Goal: Task Accomplishment & Management: Manage account settings

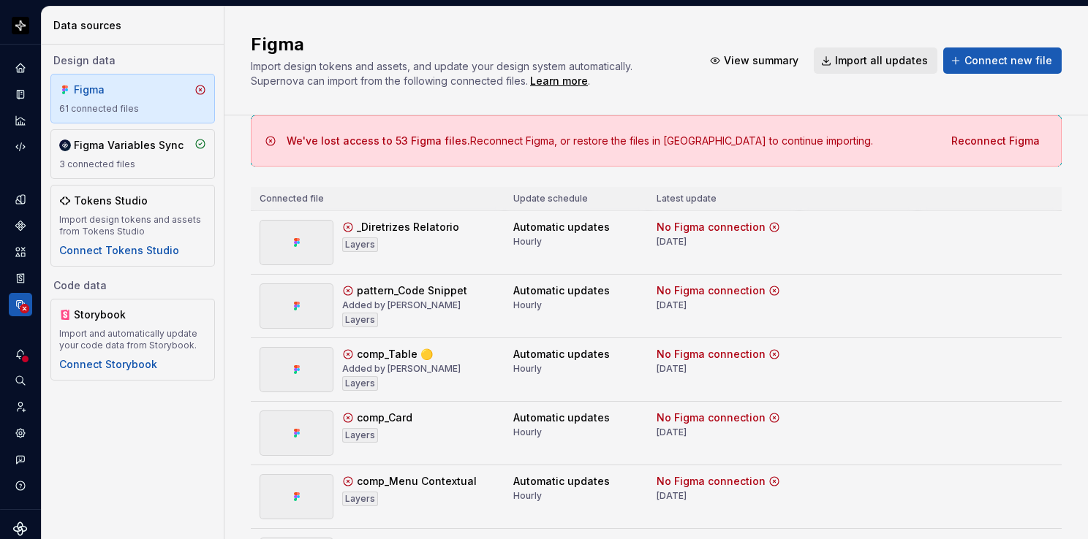
scroll to position [2677, 0]
click at [20, 355] on div at bounding box center [25, 360] width 10 height 10
click at [18, 460] on html "Orquestra Design system data Data sources Design data Figma 61 connected files …" at bounding box center [544, 269] width 1088 height 539
click at [18, 460] on icon "Contact support" at bounding box center [21, 460] width 12 height 12
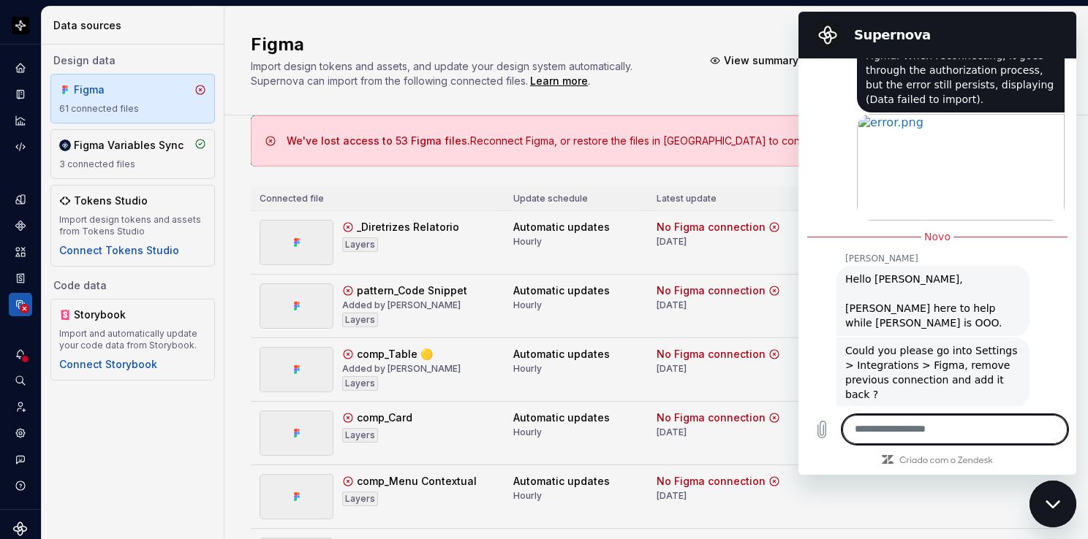
scroll to position [2881, 0]
click at [906, 423] on textarea at bounding box center [954, 429] width 225 height 29
type textarea "**********"
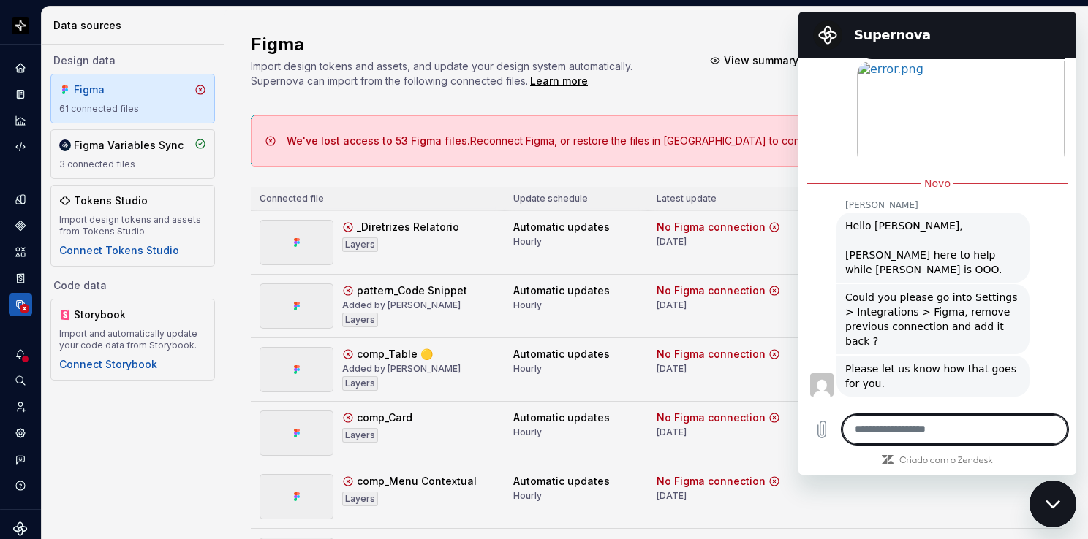
scroll to position [2936, 0]
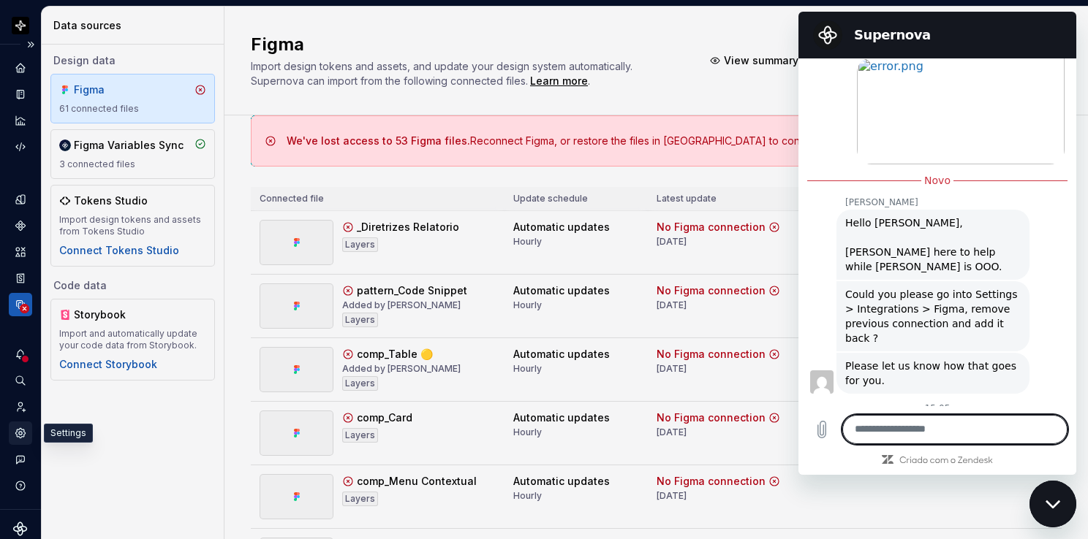
click at [21, 431] on icon "Settings" at bounding box center [20, 433] width 10 height 10
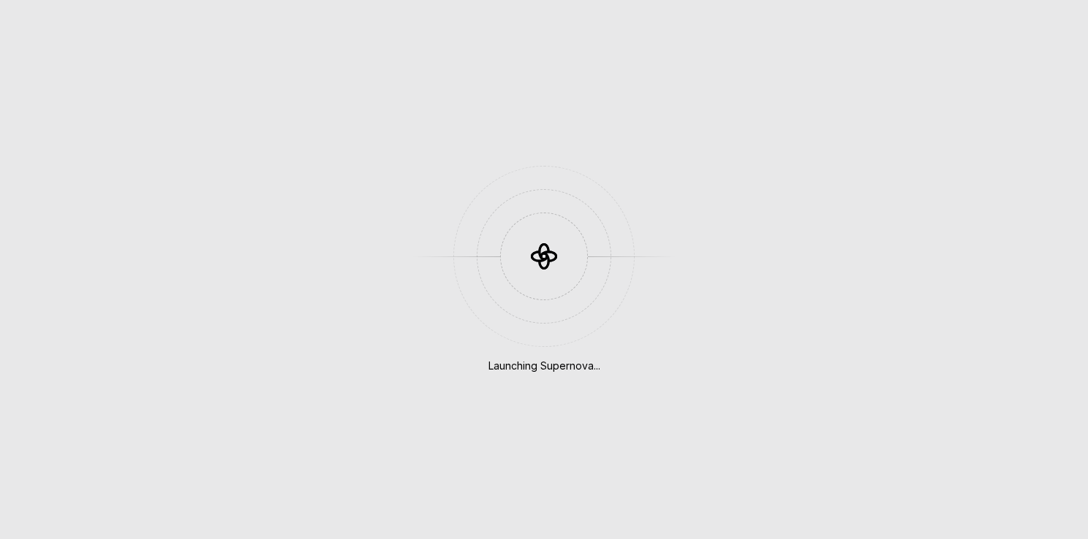
scroll to position [3261, 0]
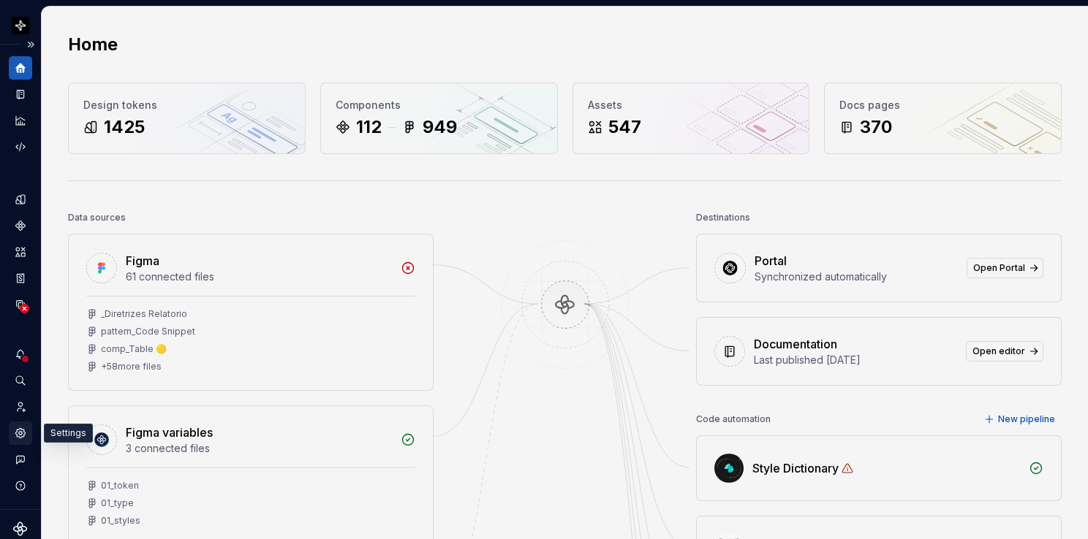
click at [20, 429] on icon "Settings" at bounding box center [20, 433] width 10 height 10
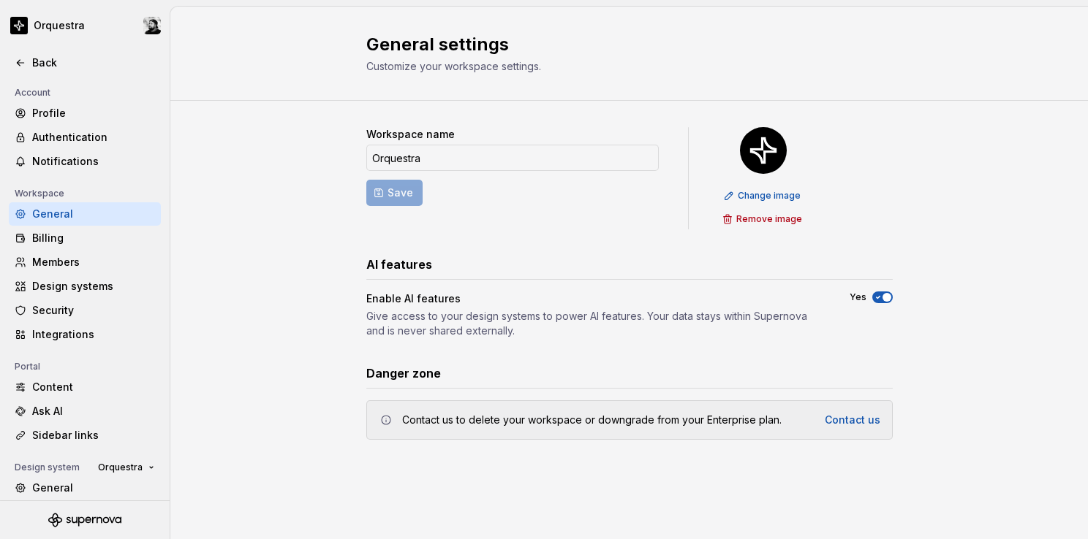
scroll to position [104, 0]
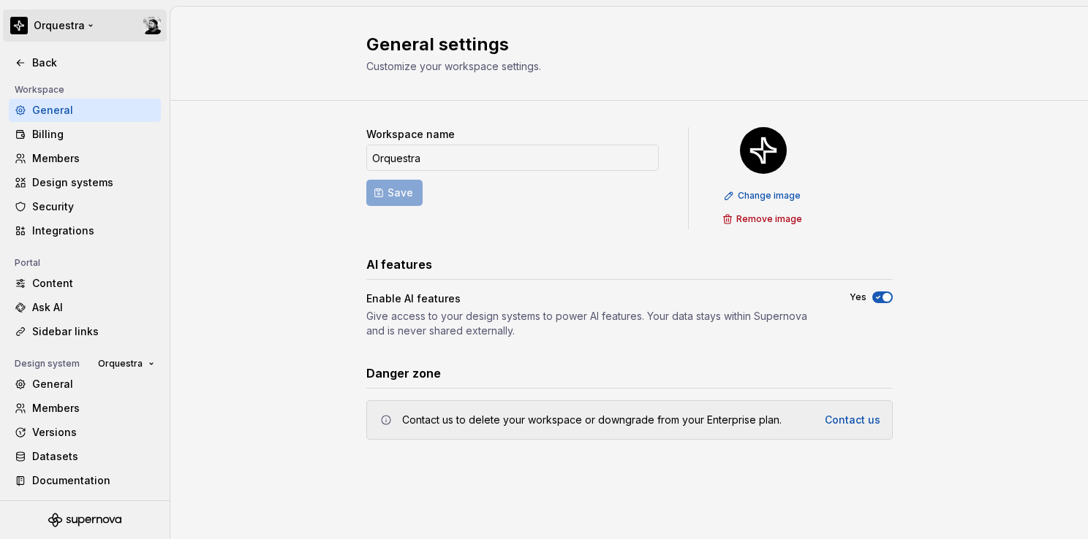
click at [152, 23] on html "Orquestra Back Account Profile Authentication Notifications Workspace General B…" at bounding box center [544, 269] width 1088 height 539
click at [155, 25] on html "Orquestra Back Account Profile Authentication Notifications Workspace General B…" at bounding box center [544, 269] width 1088 height 539
click at [51, 458] on div "Datasets" at bounding box center [93, 457] width 123 height 15
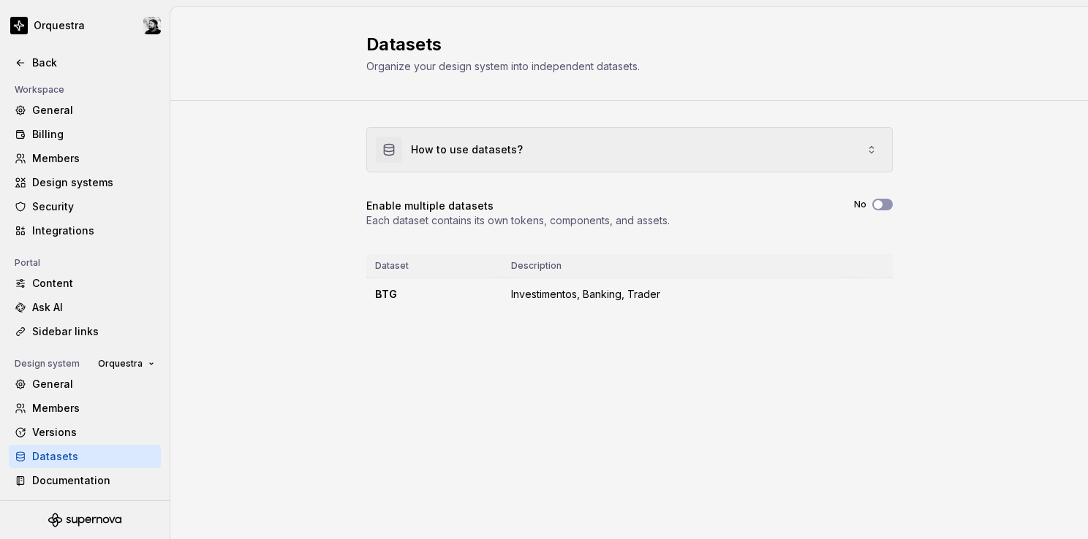
click at [875, 143] on div "How to use datasets?" at bounding box center [629, 150] width 525 height 44
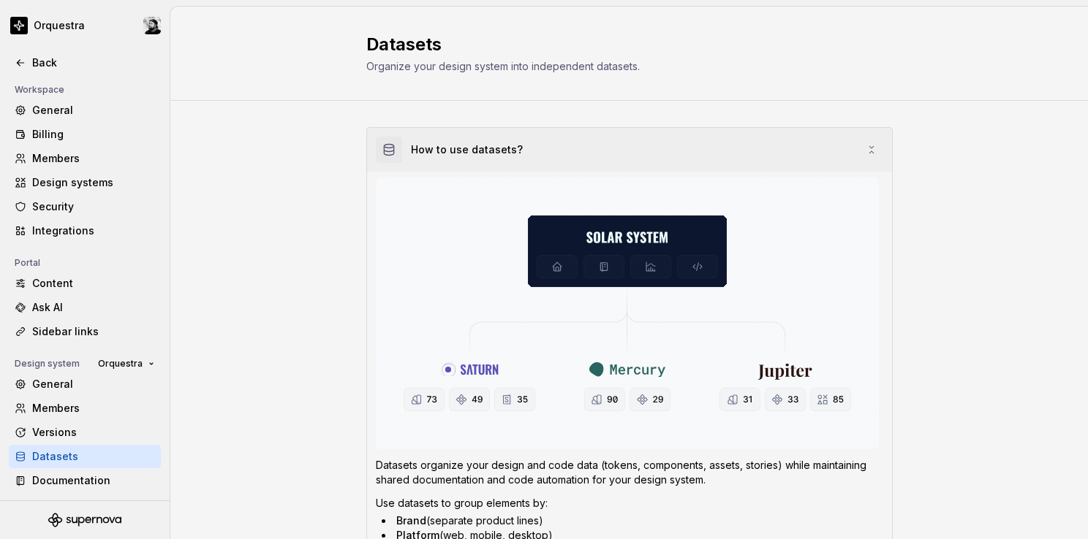
click at [868, 145] on icon at bounding box center [871, 150] width 12 height 12
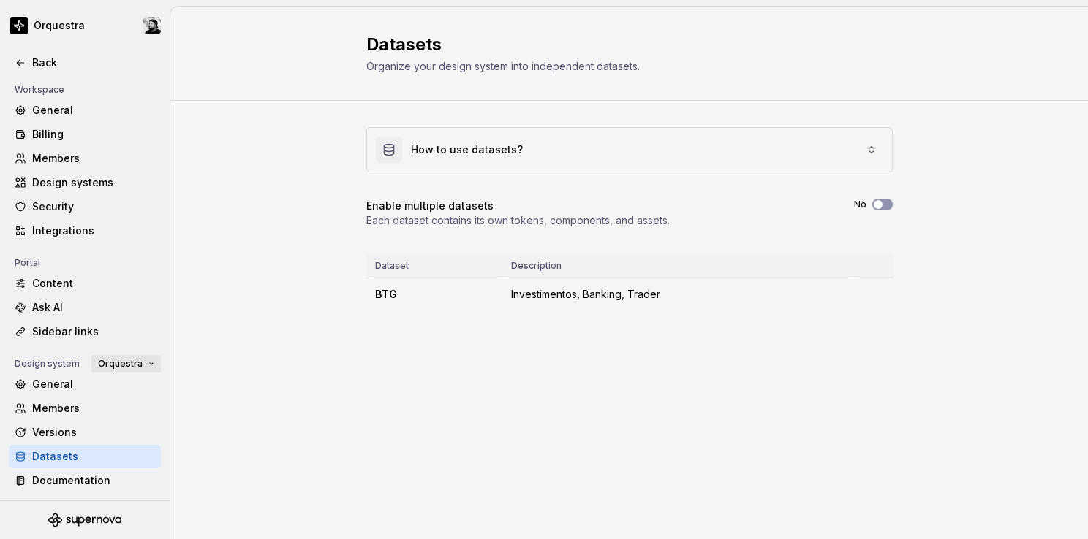
click at [120, 366] on span "Orquestra" at bounding box center [120, 364] width 45 height 12
click at [123, 363] on span "Orquestra" at bounding box center [120, 364] width 45 height 12
click at [41, 67] on div "Back" at bounding box center [93, 63] width 123 height 15
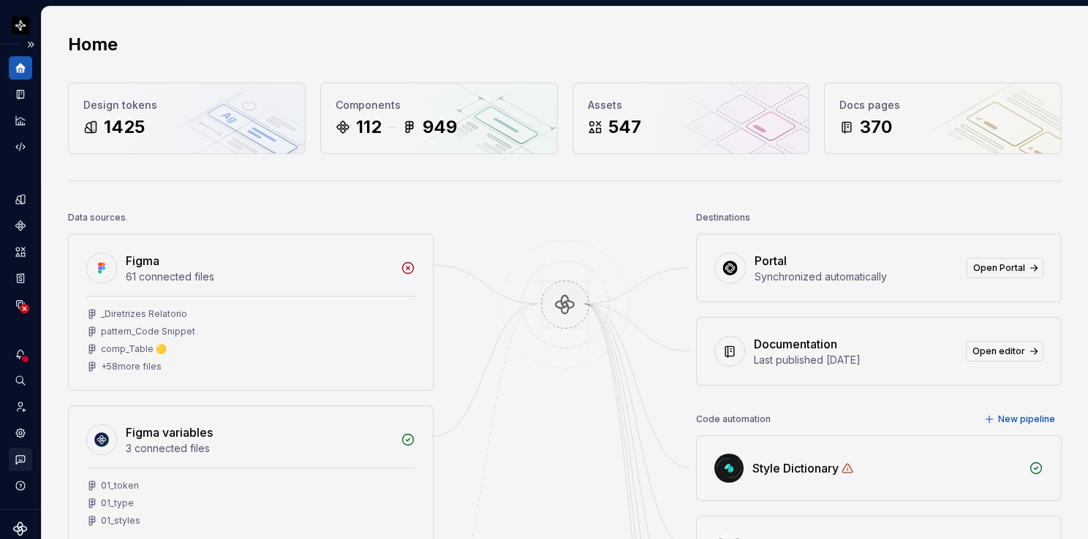
click at [19, 459] on icon "Contact support" at bounding box center [20, 459] width 13 height 13
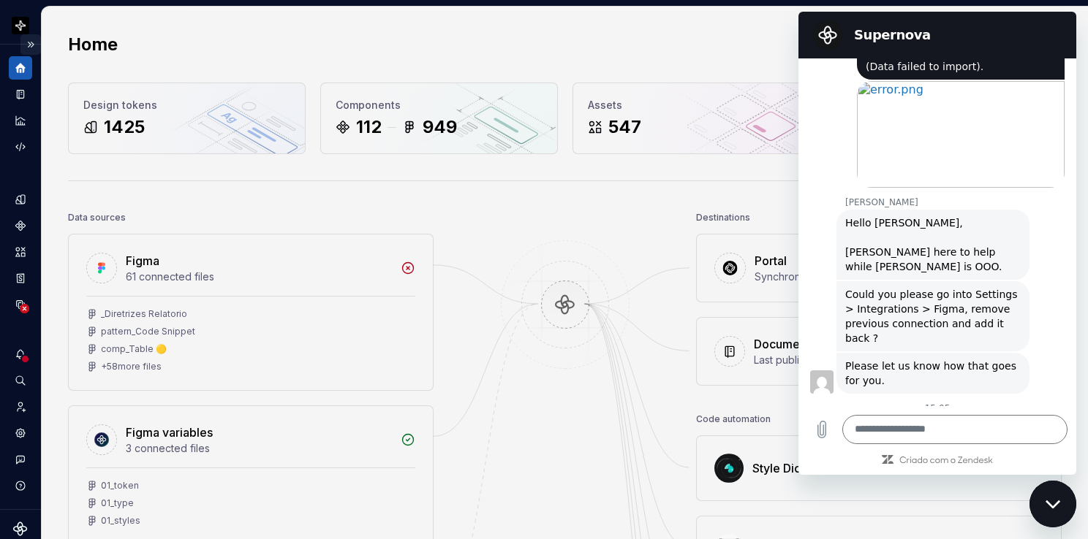
click at [23, 40] on button "Expand sidebar" at bounding box center [30, 44] width 20 height 20
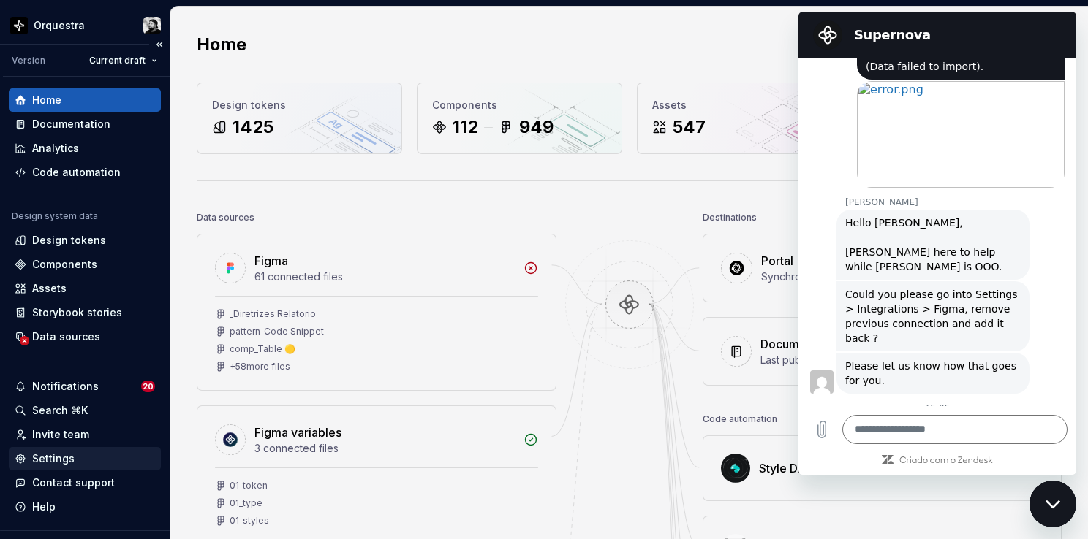
click at [53, 462] on div "Settings" at bounding box center [53, 459] width 42 height 15
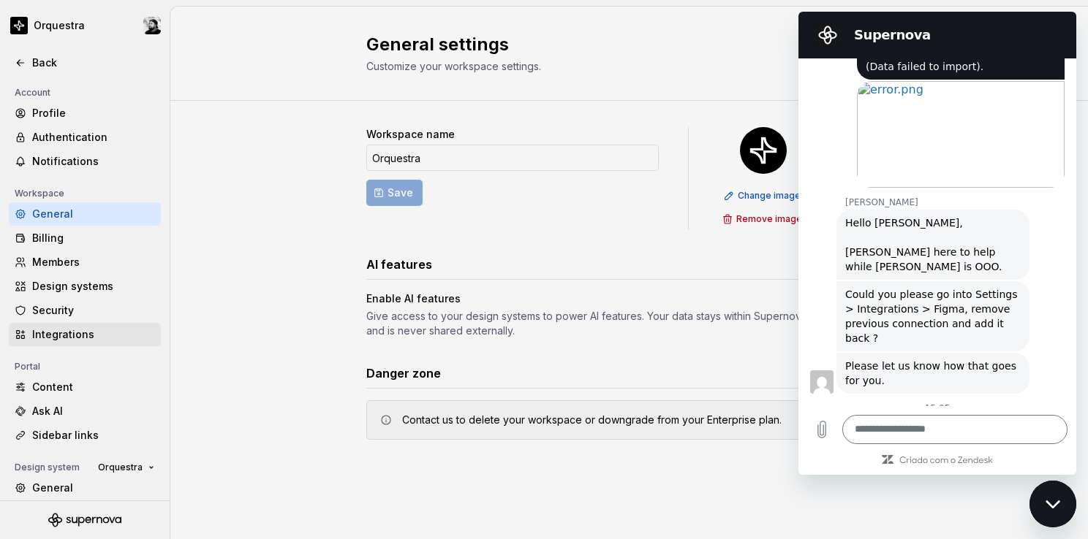
click at [73, 338] on div "Integrations" at bounding box center [93, 334] width 123 height 15
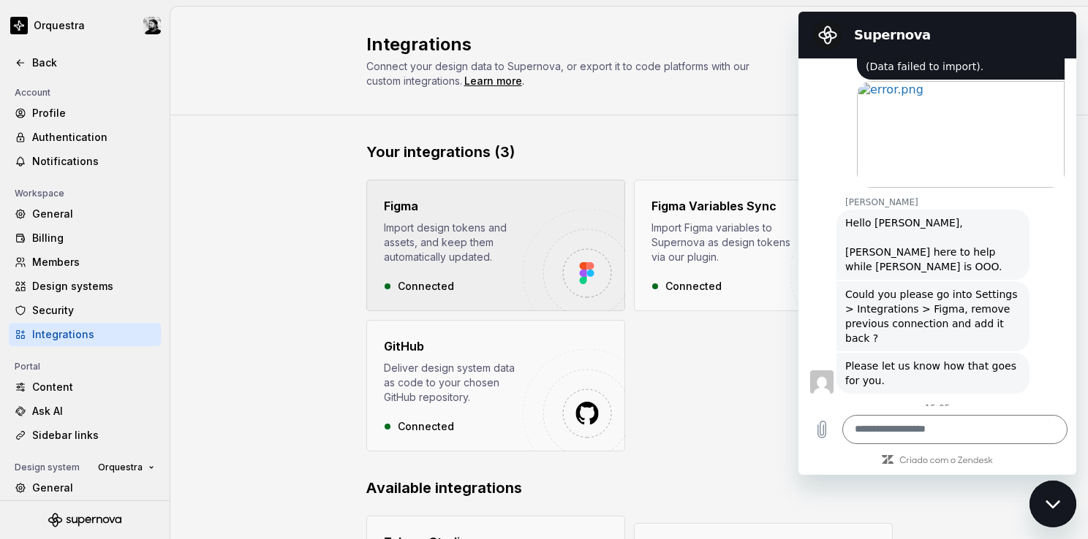
click at [568, 242] on img "button" at bounding box center [574, 260] width 102 height 102
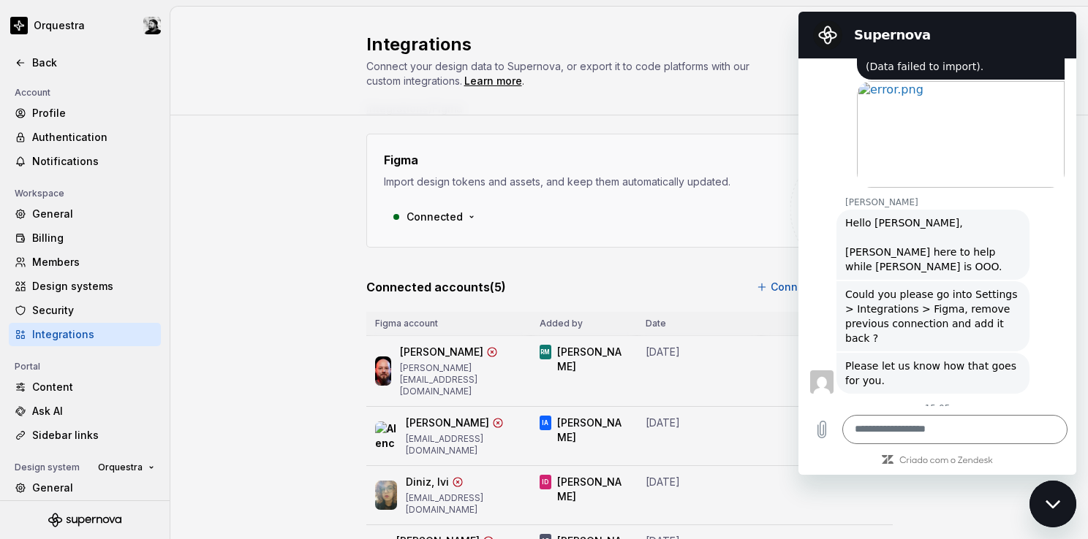
scroll to position [73, 0]
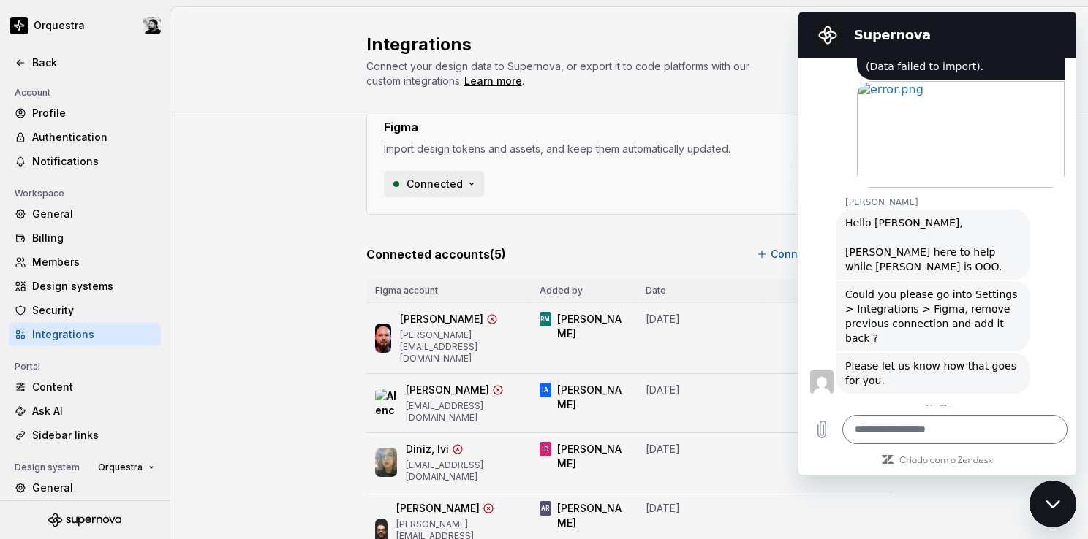
click at [444, 189] on html "Orquestra Back Account Profile Authentication Notifications Workspace General B…" at bounding box center [544, 269] width 1088 height 539
click at [454, 211] on div "Disconnect integration" at bounding box center [463, 215] width 117 height 15
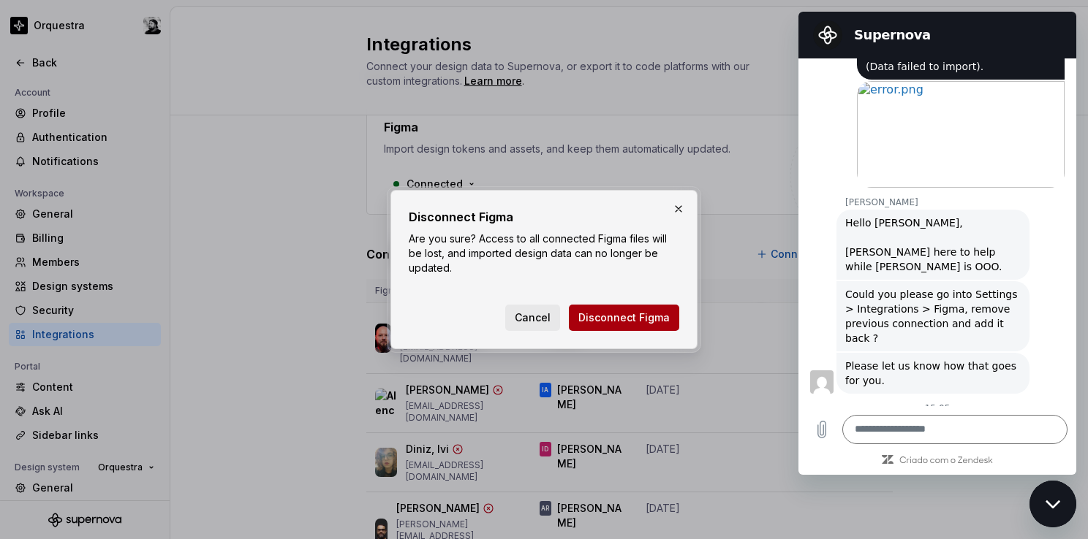
click at [624, 328] on button "Disconnect Figma" at bounding box center [624, 318] width 110 height 26
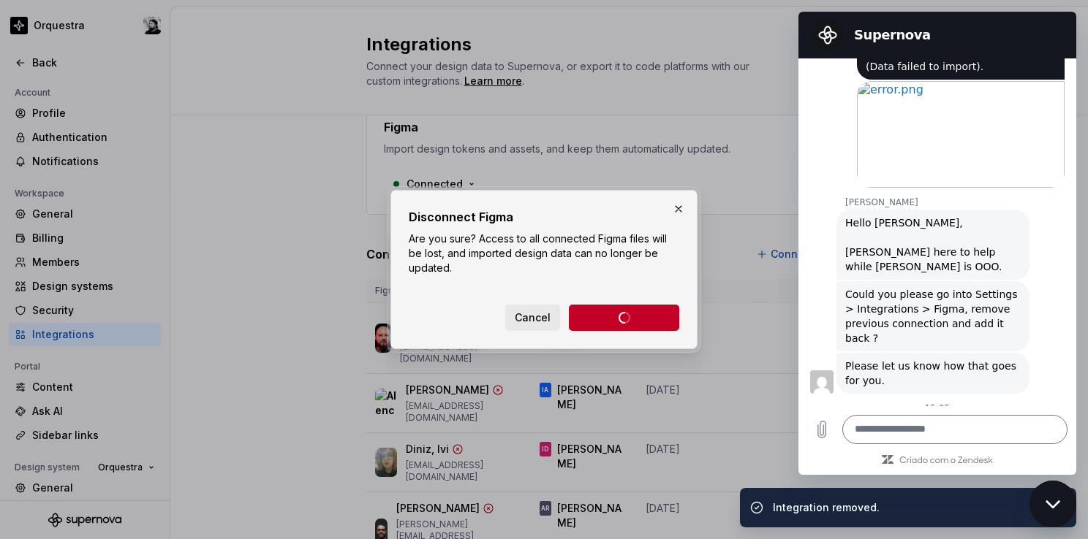
click at [1052, 497] on div "Fechar janela de mensagens" at bounding box center [1053, 504] width 44 height 44
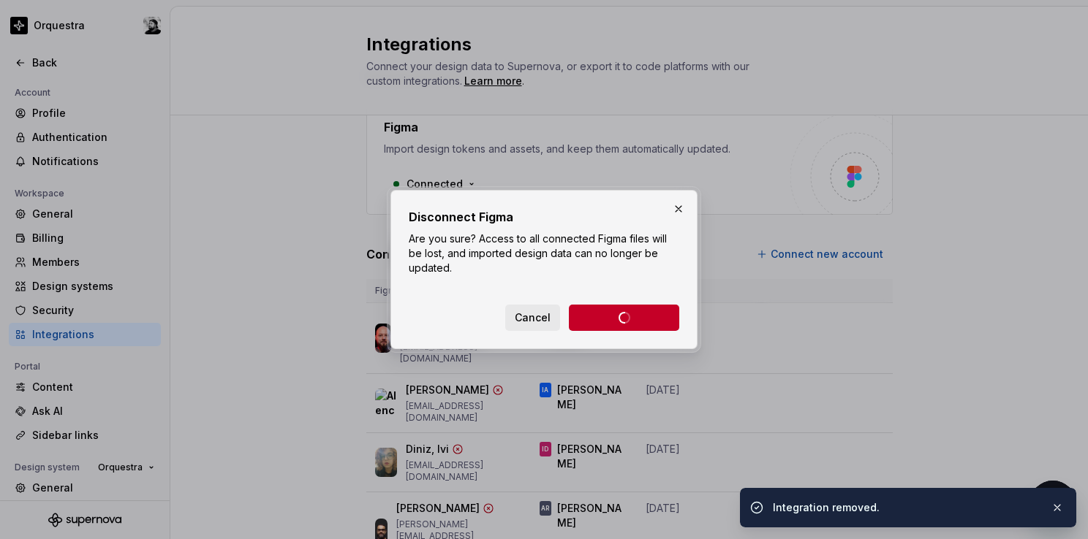
scroll to position [0, 0]
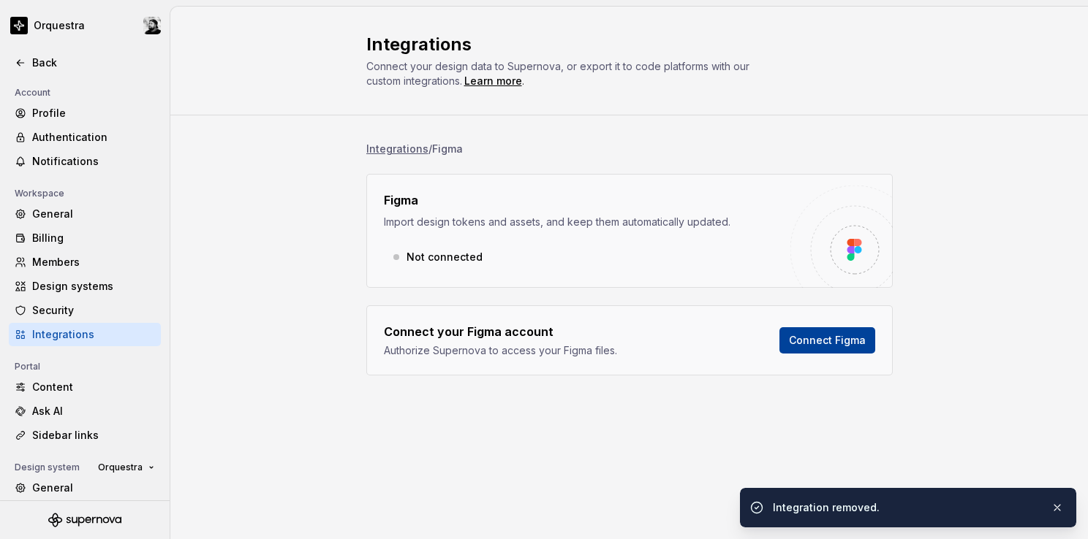
click at [839, 340] on span "Connect Figma" at bounding box center [827, 340] width 77 height 15
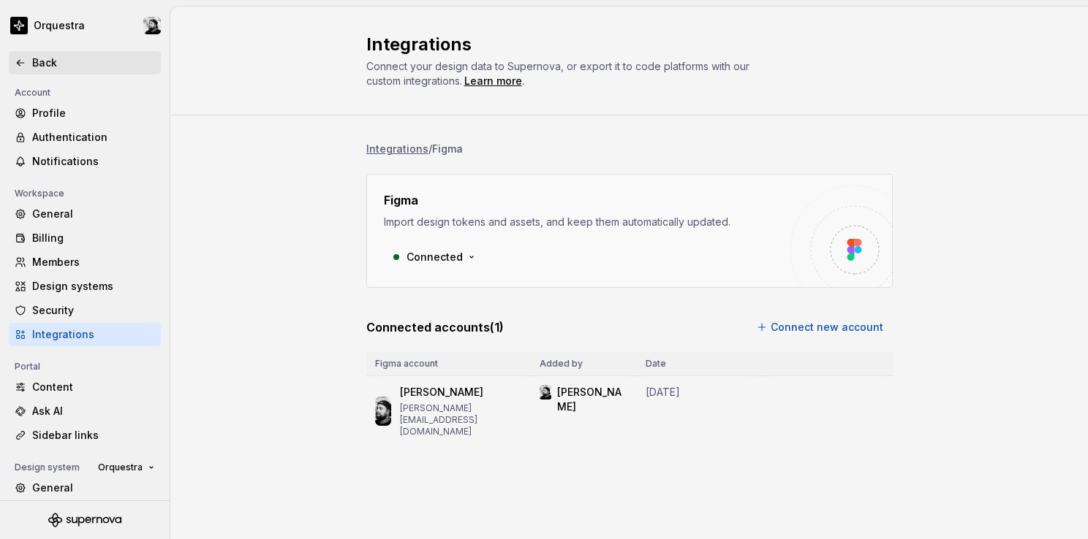
click at [31, 58] on div "Back" at bounding box center [85, 63] width 140 height 15
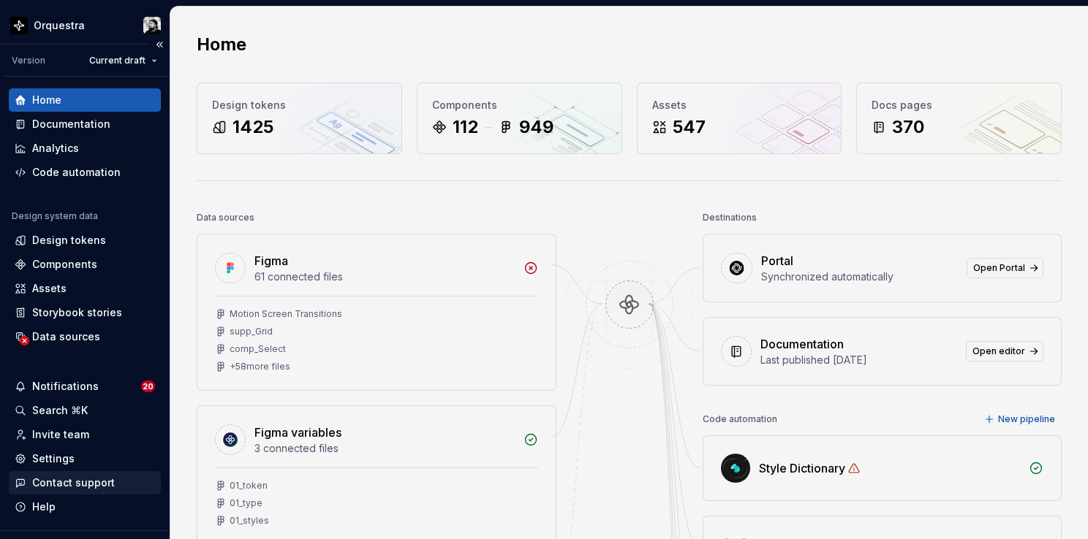
click at [53, 478] on div "Contact support" at bounding box center [73, 483] width 83 height 15
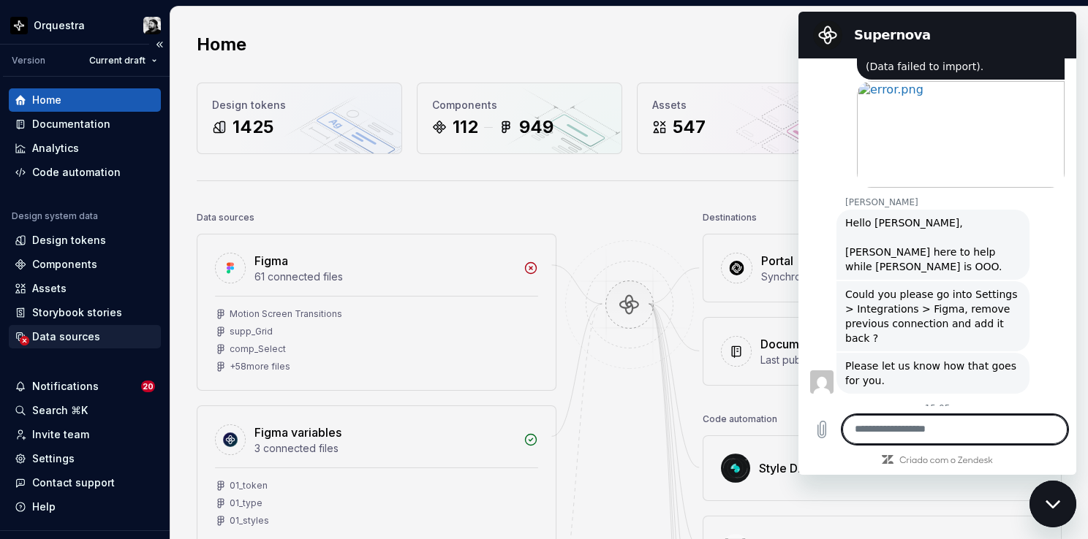
click at [69, 335] on div "Data sources" at bounding box center [66, 337] width 68 height 15
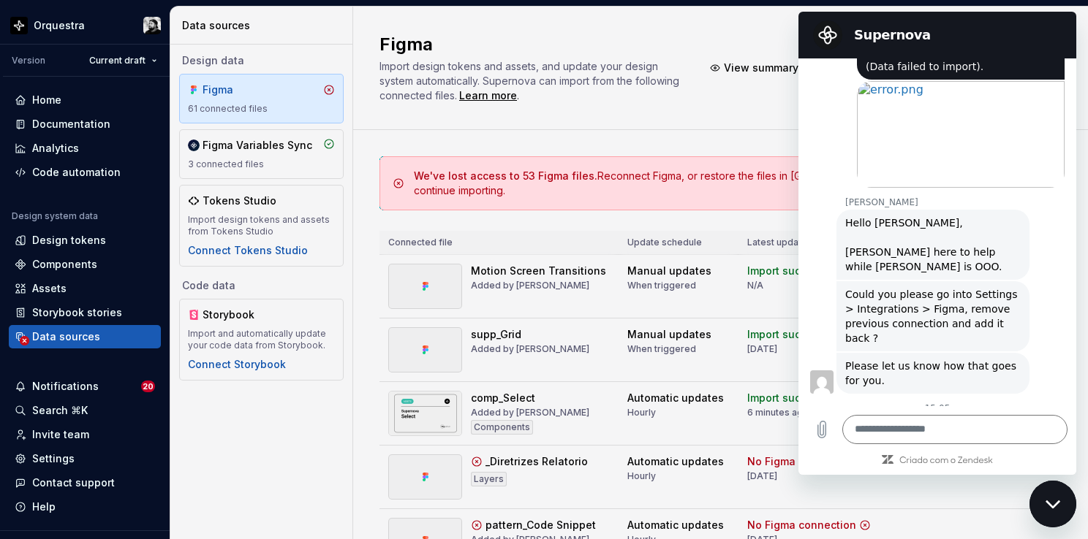
click at [1049, 496] on div "Fechar janela de mensagens" at bounding box center [1053, 504] width 44 height 44
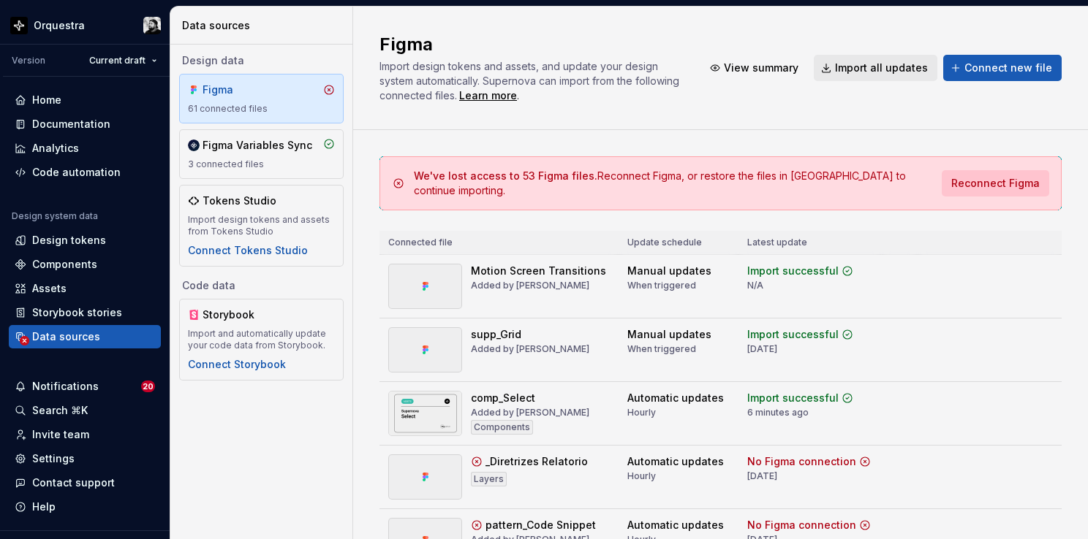
click at [963, 176] on span "Reconnect Figma" at bounding box center [995, 183] width 88 height 15
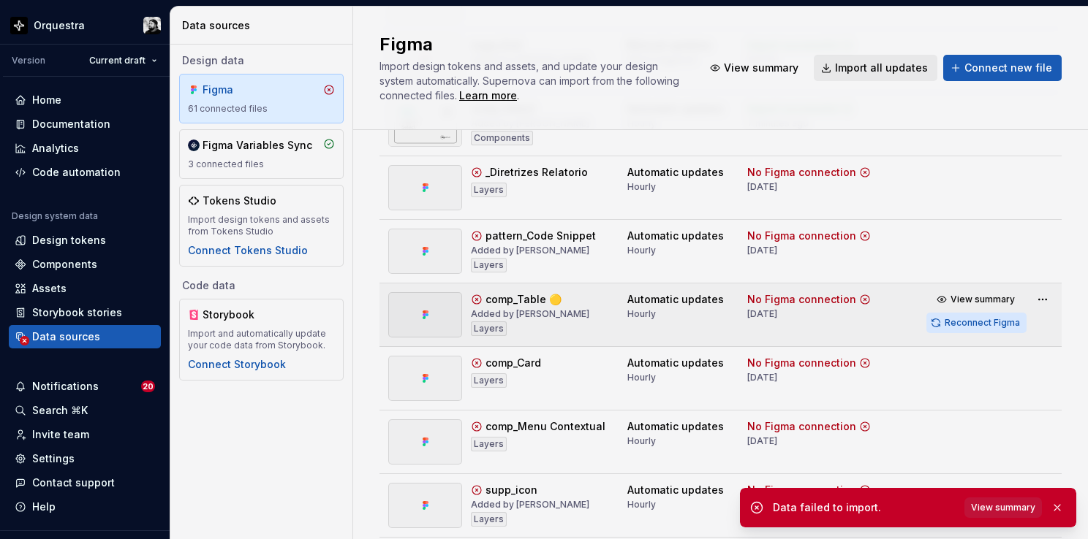
scroll to position [292, 0]
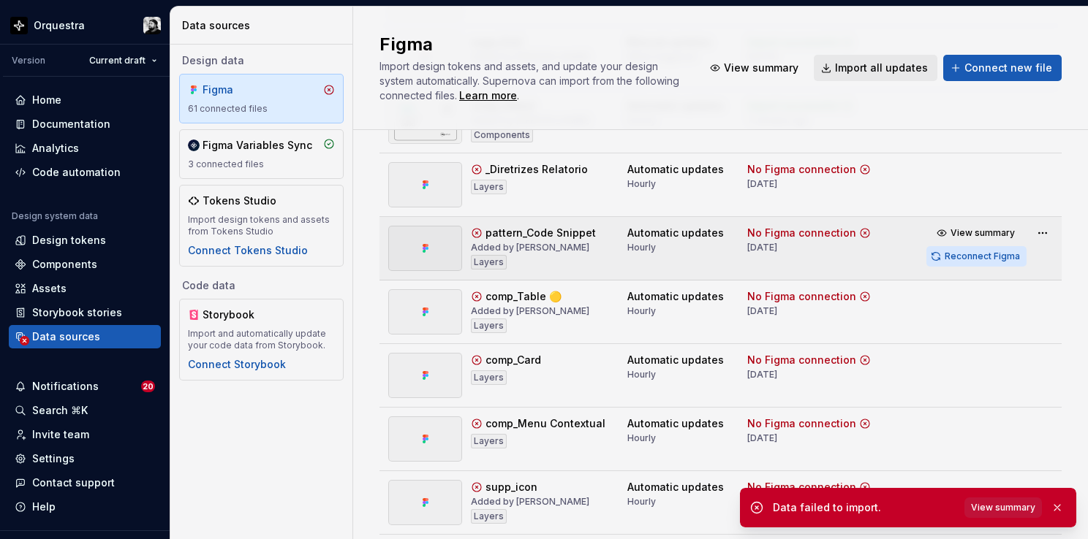
click at [964, 257] on span "Reconnect Figma" at bounding box center [981, 257] width 75 height 12
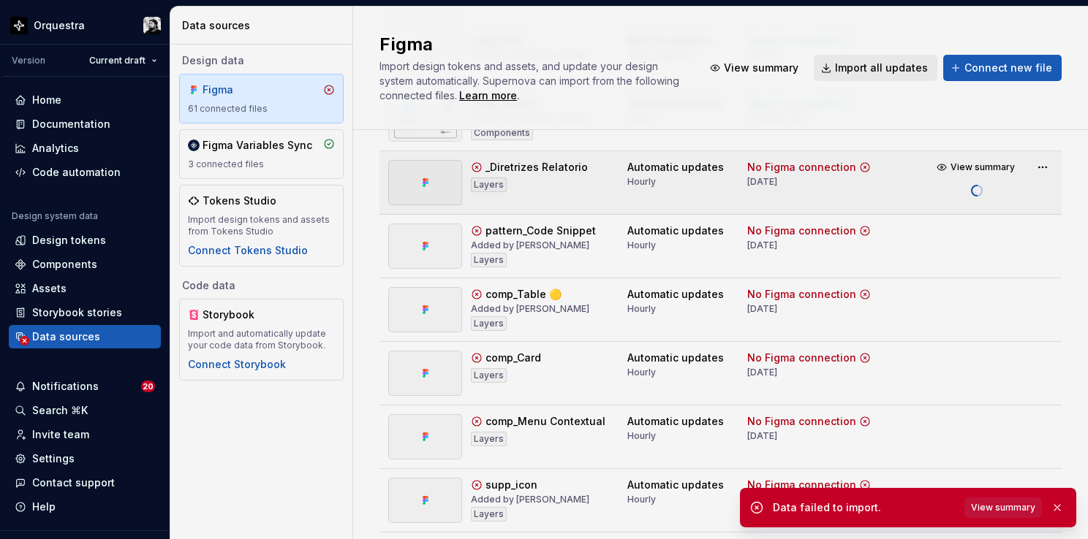
scroll to position [219, 0]
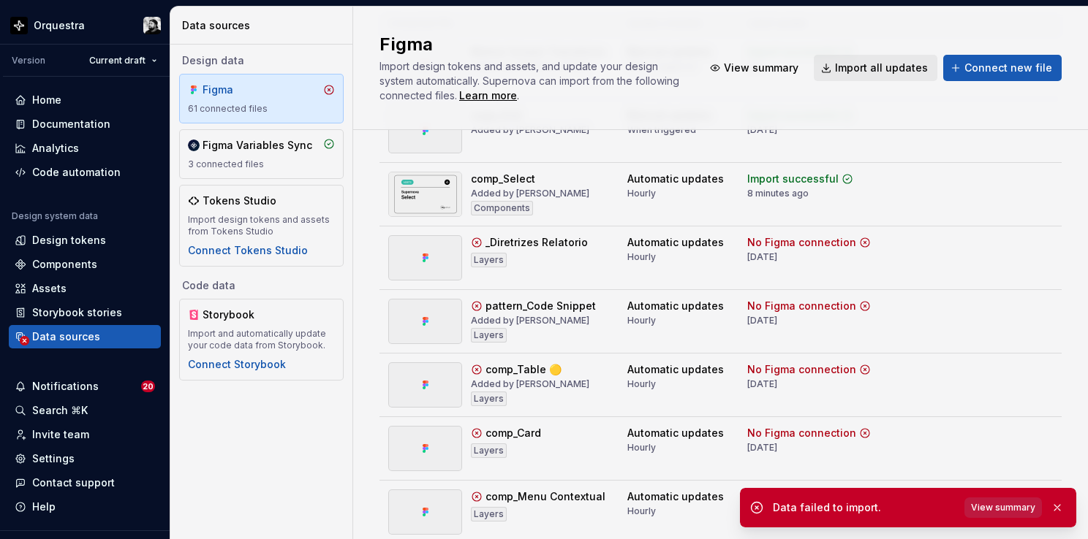
click at [1036, 508] on button "View summary" at bounding box center [1002, 508] width 77 height 20
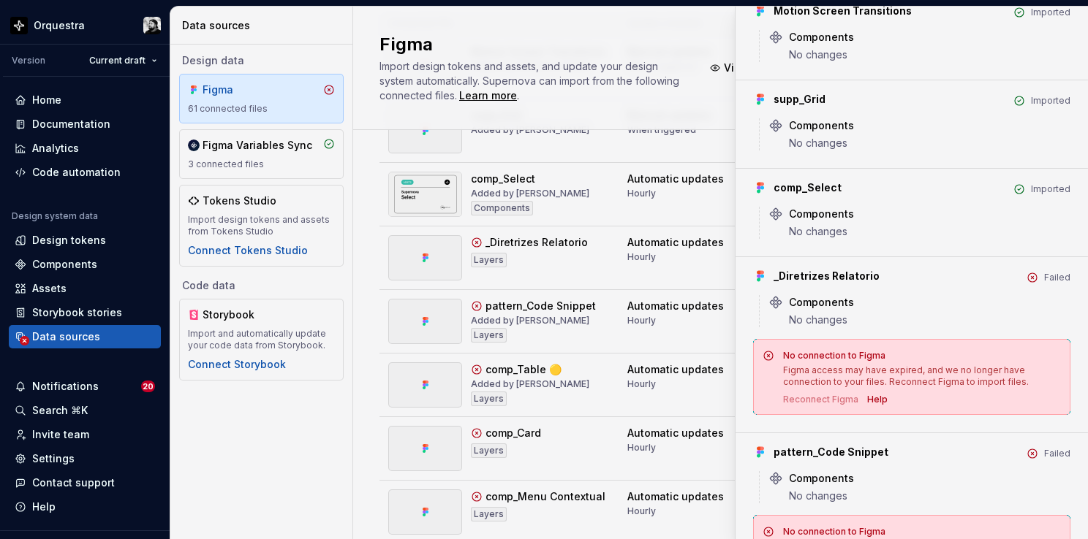
scroll to position [0, 0]
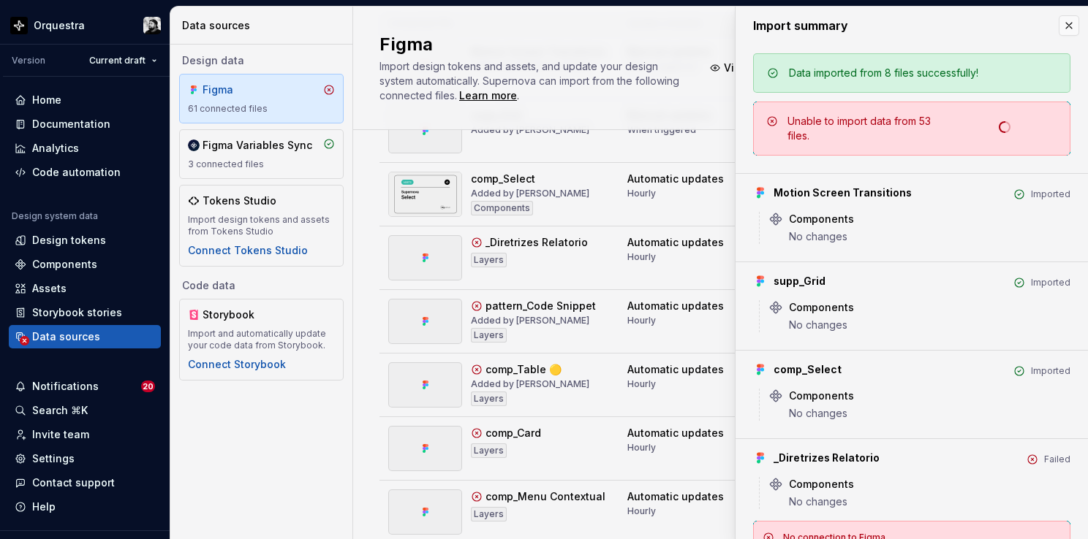
click at [1061, 25] on button "button" at bounding box center [1068, 25] width 20 height 20
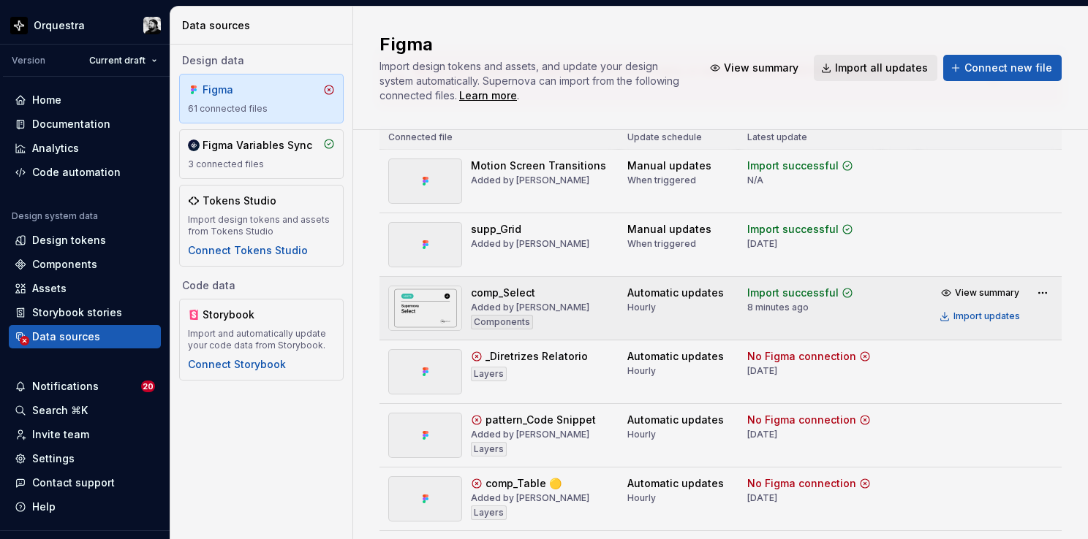
scroll to position [146, 0]
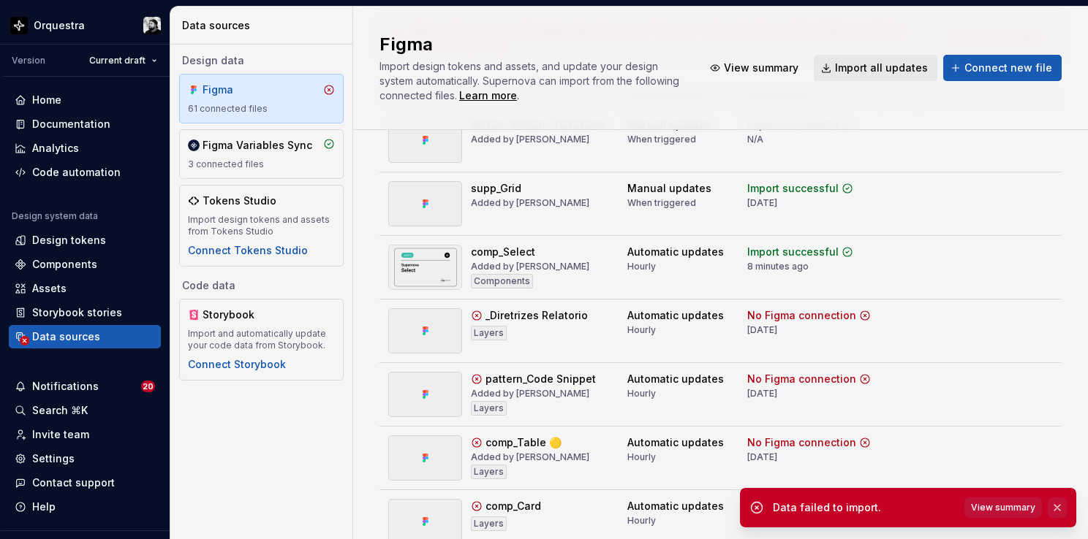
click at [1058, 505] on button "button" at bounding box center [1056, 508] width 19 height 20
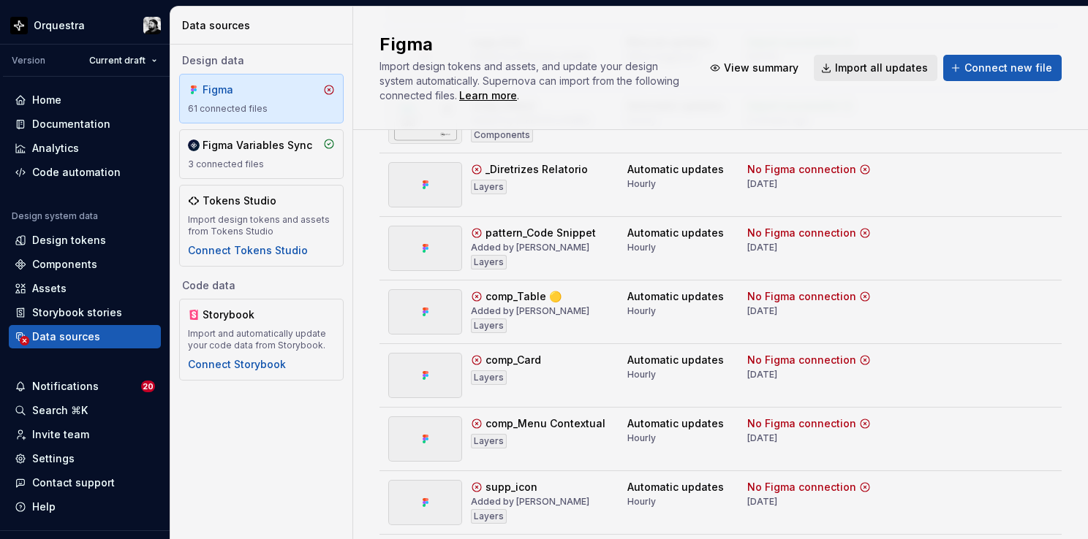
scroll to position [0, 0]
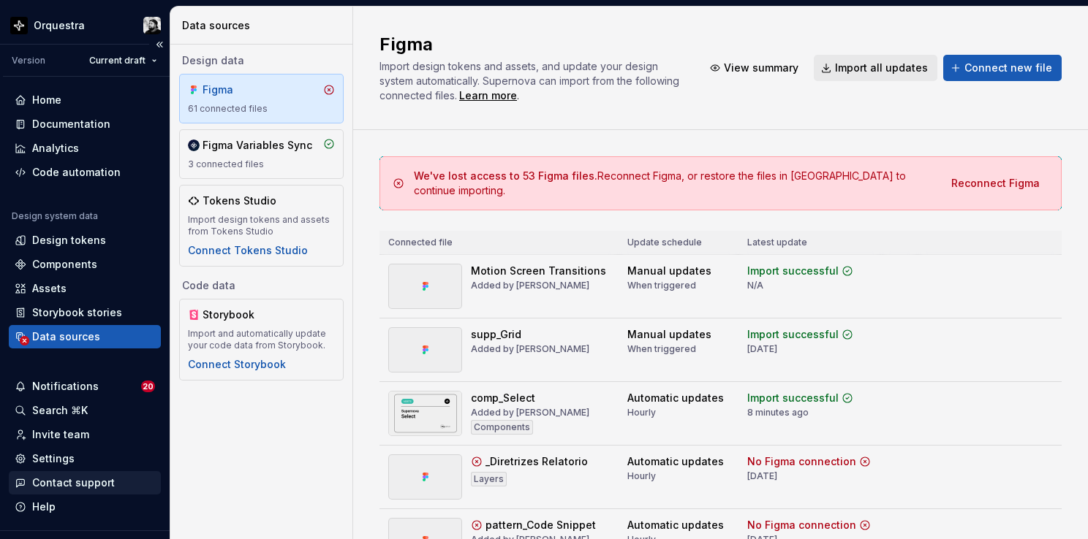
click at [69, 478] on div "Contact support" at bounding box center [73, 483] width 83 height 15
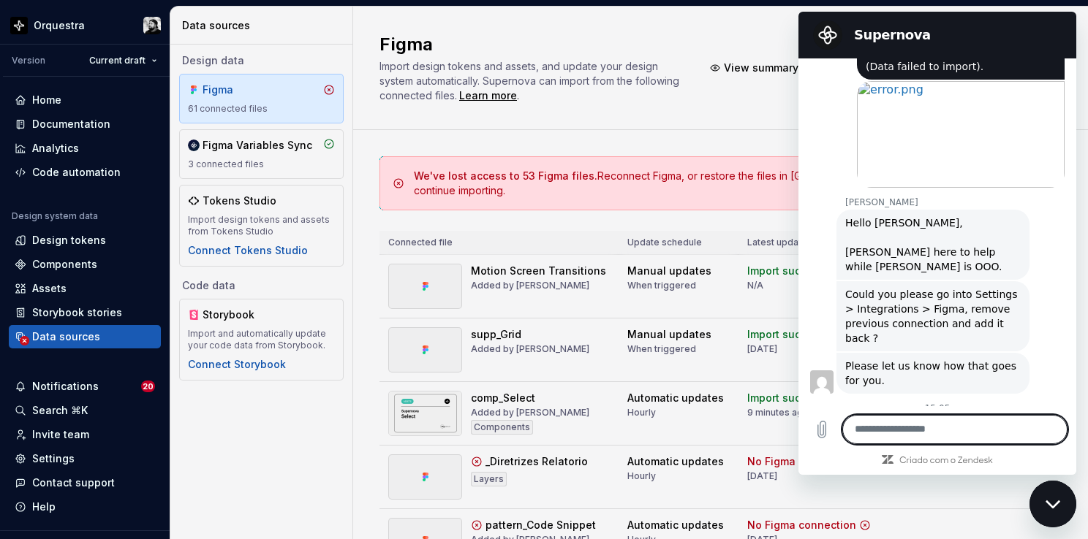
click at [900, 428] on textarea at bounding box center [954, 429] width 225 height 29
paste textarea "**********"
type textarea "**********"
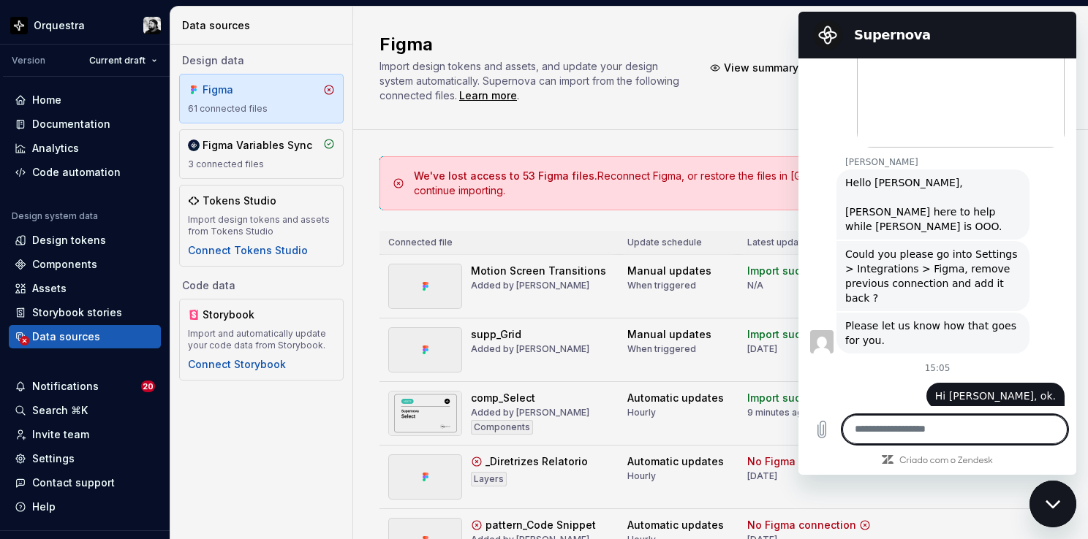
scroll to position [2956, 0]
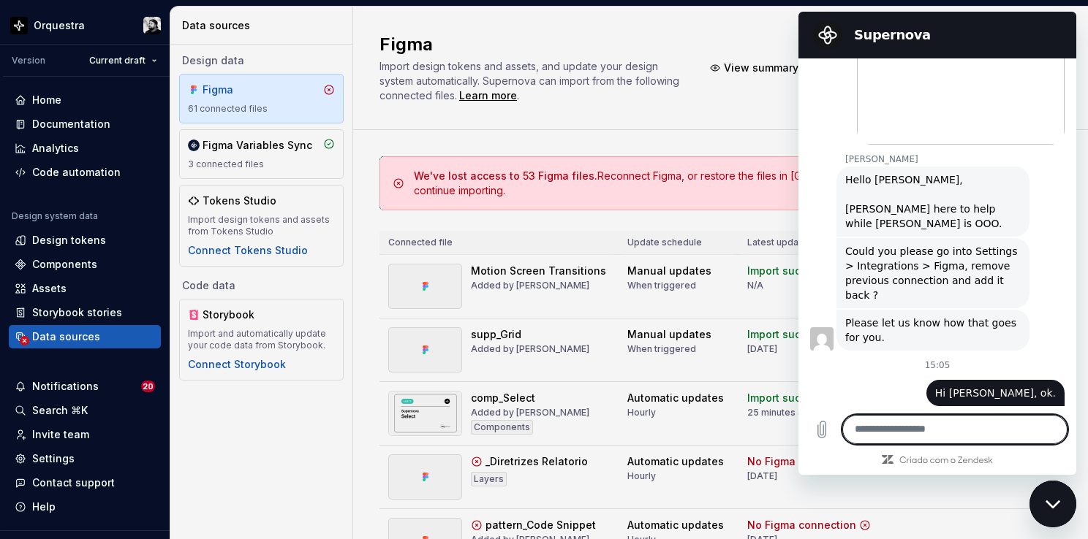
click at [933, 425] on textarea at bounding box center [954, 429] width 225 height 29
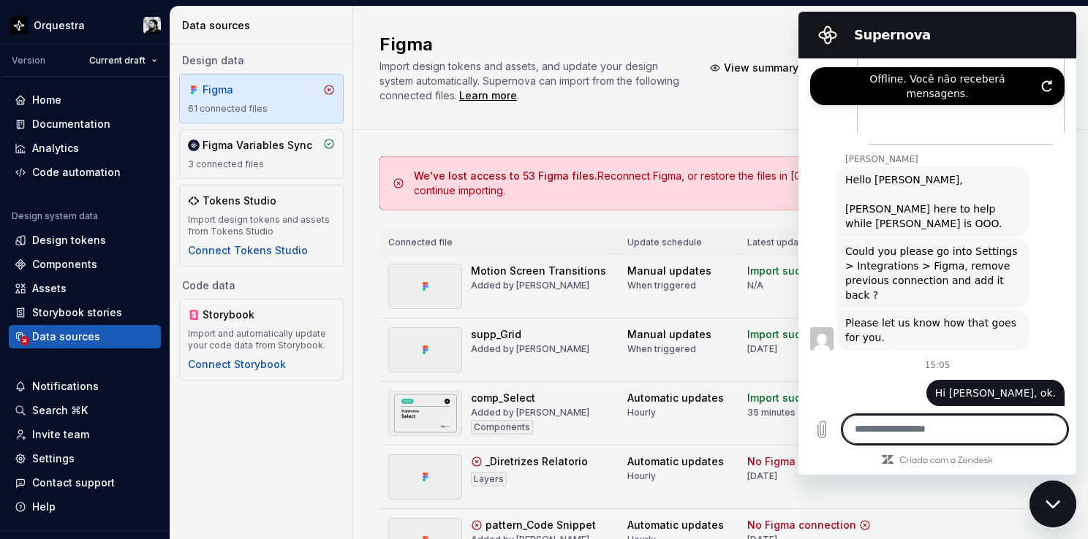
click at [1045, 80] on icon "Atualizar conexão" at bounding box center [1047, 86] width 12 height 12
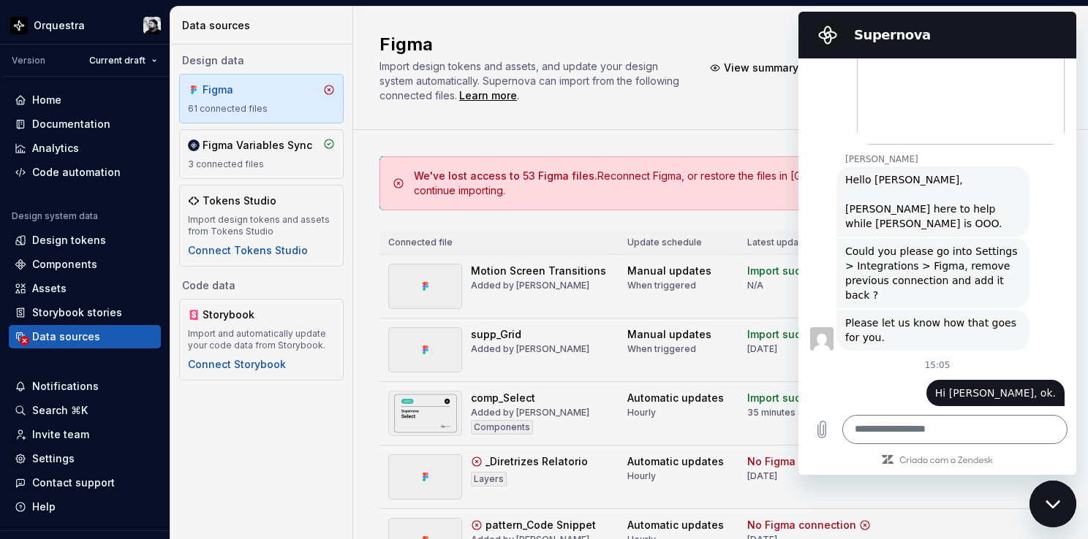
click at [1050, 509] on icon "Fechar janela de mensagens" at bounding box center [1052, 505] width 15 height 10
